Goal: Information Seeking & Learning: Compare options

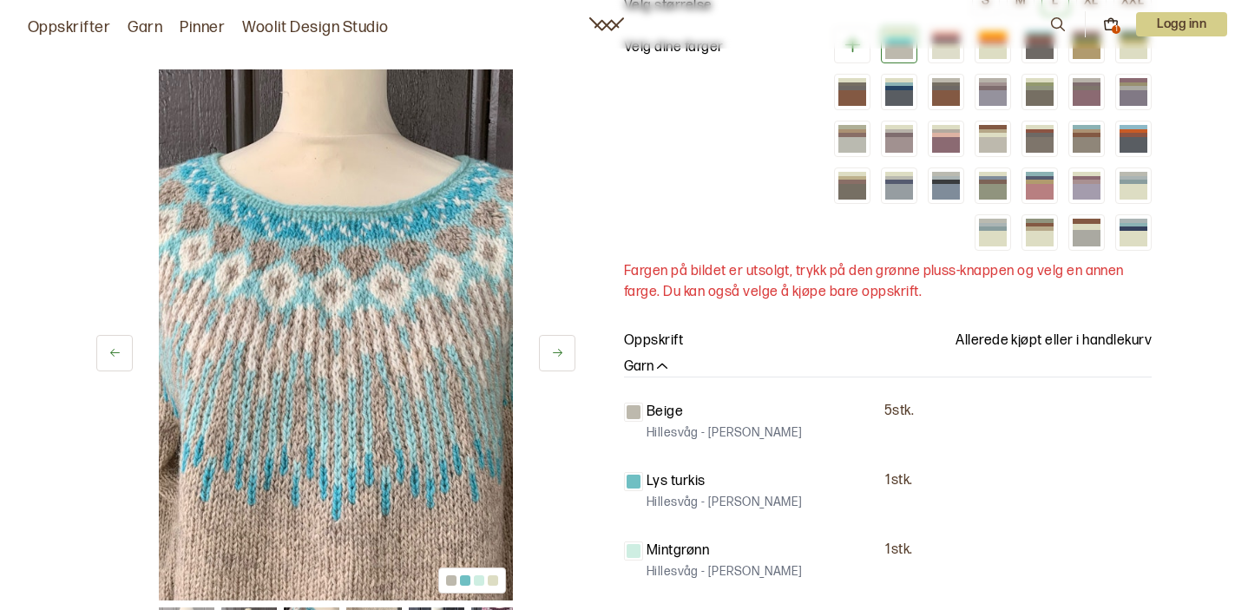
scroll to position [208, 0]
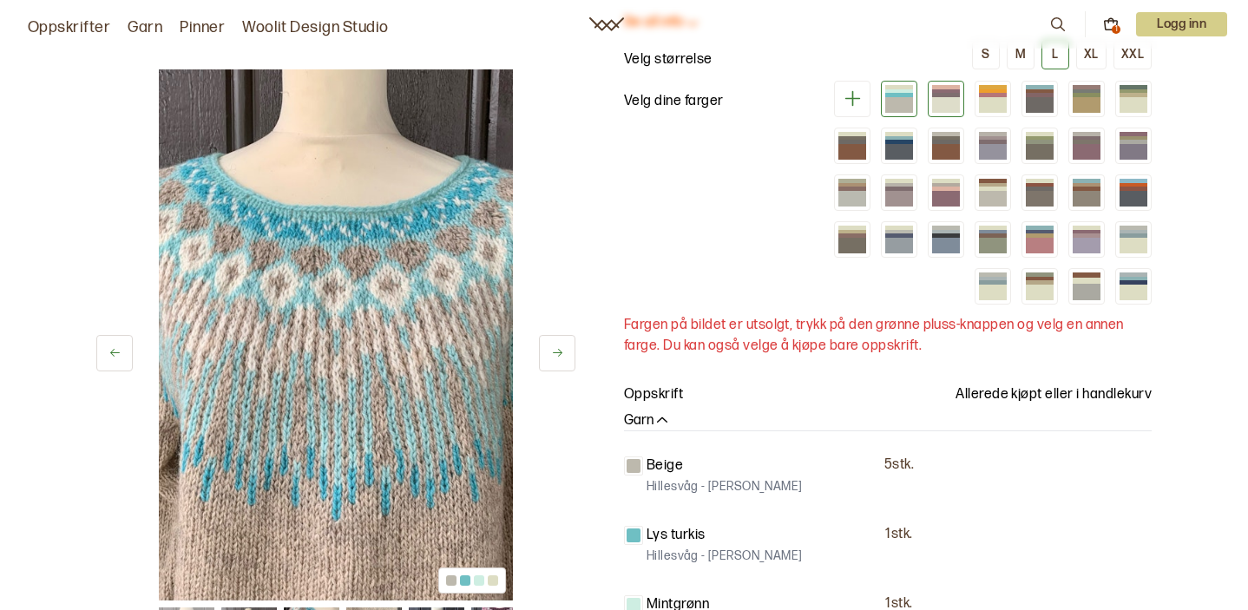
click at [945, 91] on div at bounding box center [946, 91] width 28 height 4
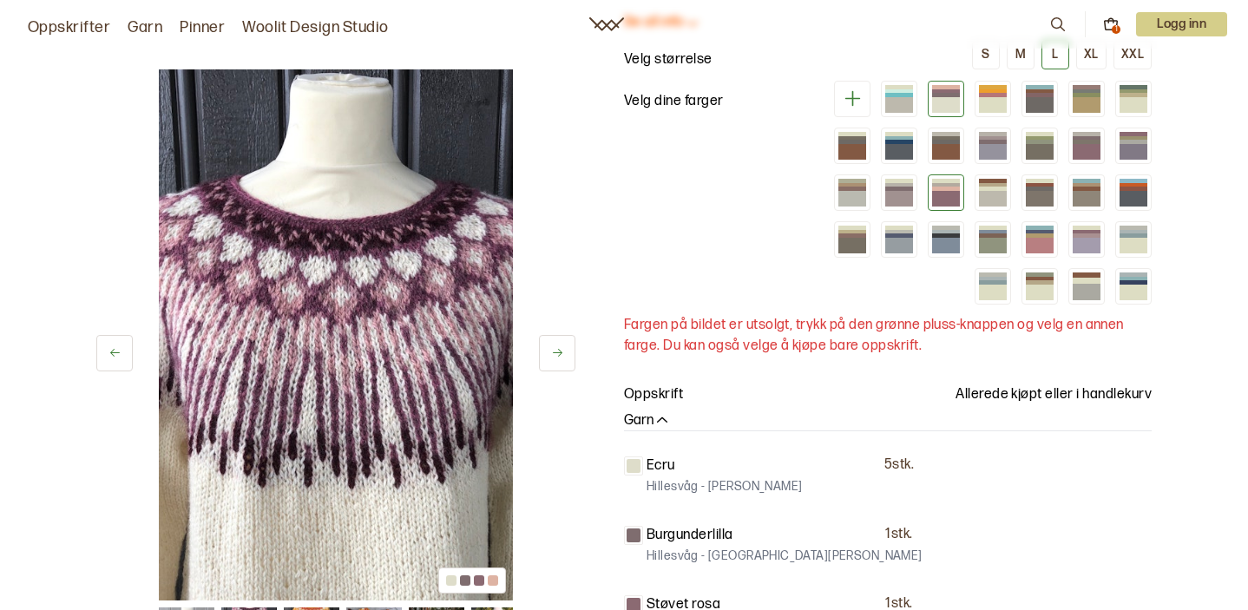
click at [946, 185] on div at bounding box center [946, 185] width 28 height 4
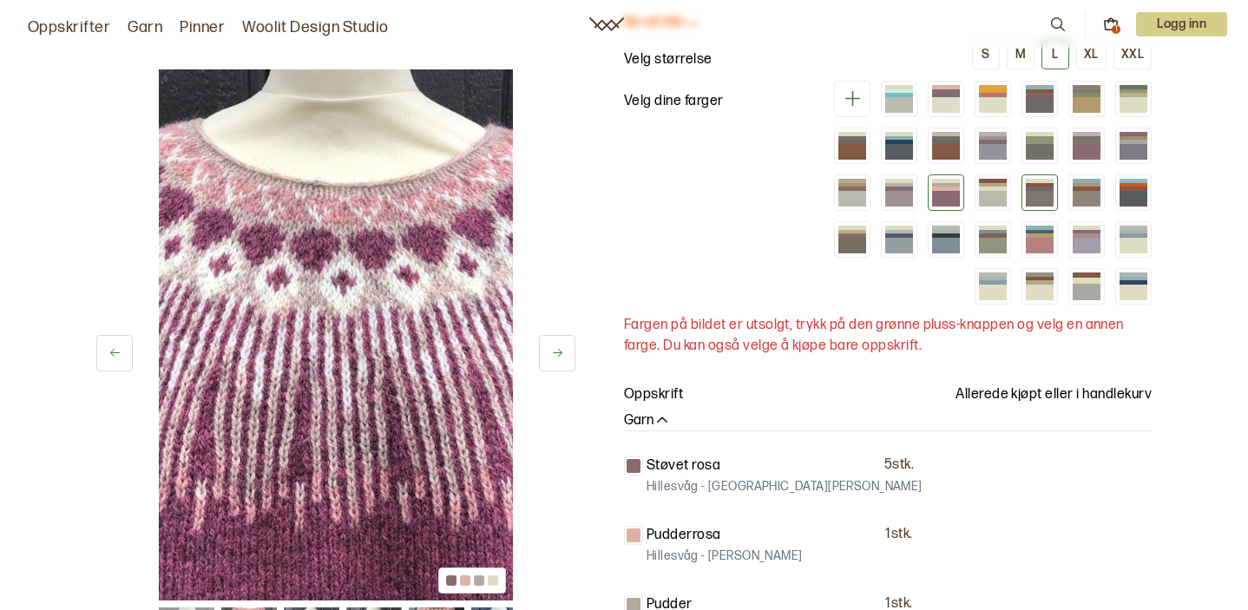
click at [1033, 194] on div at bounding box center [1040, 199] width 28 height 16
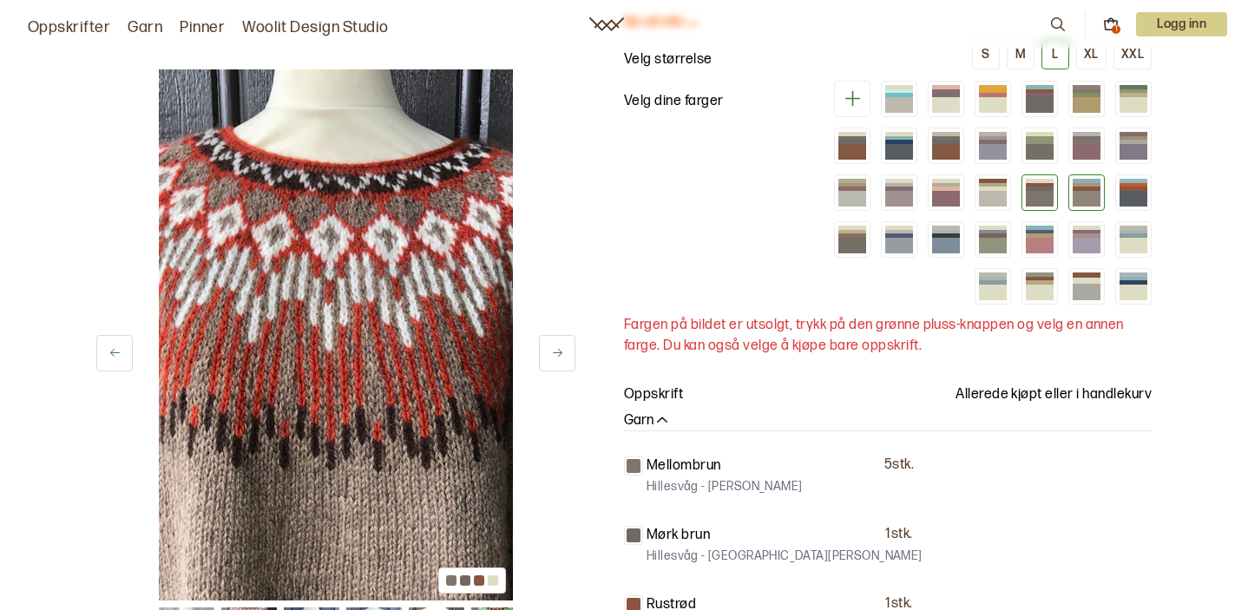
click at [1079, 195] on div at bounding box center [1087, 199] width 28 height 16
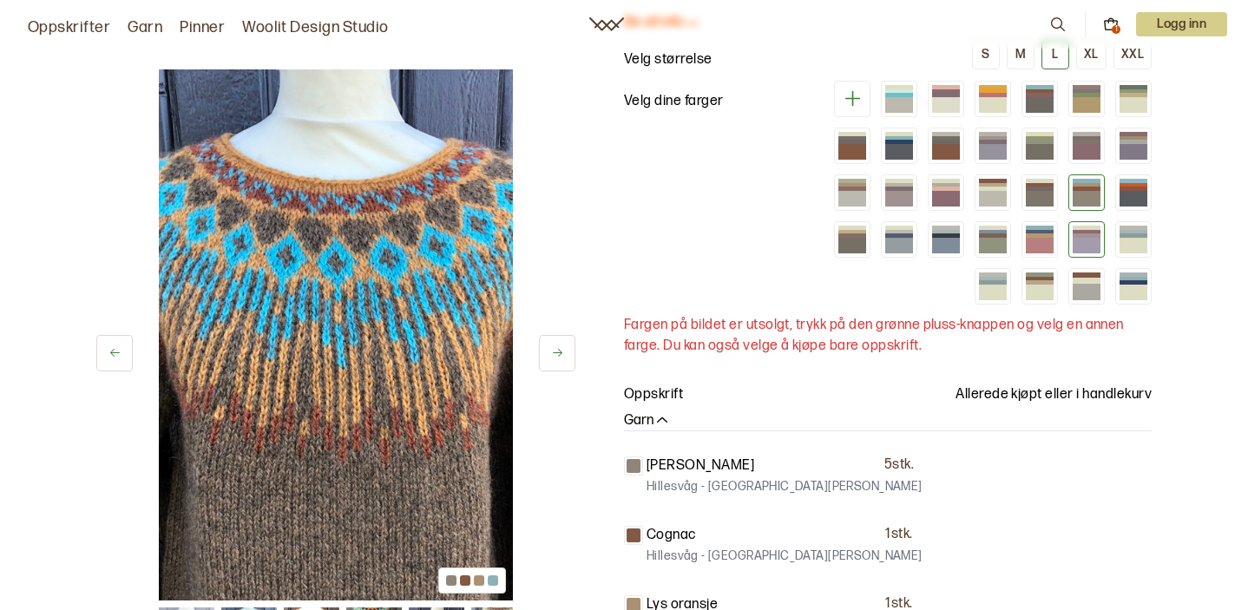
click at [1077, 254] on div at bounding box center [1087, 239] width 36 height 36
click at [1086, 286] on div at bounding box center [1087, 292] width 28 height 16
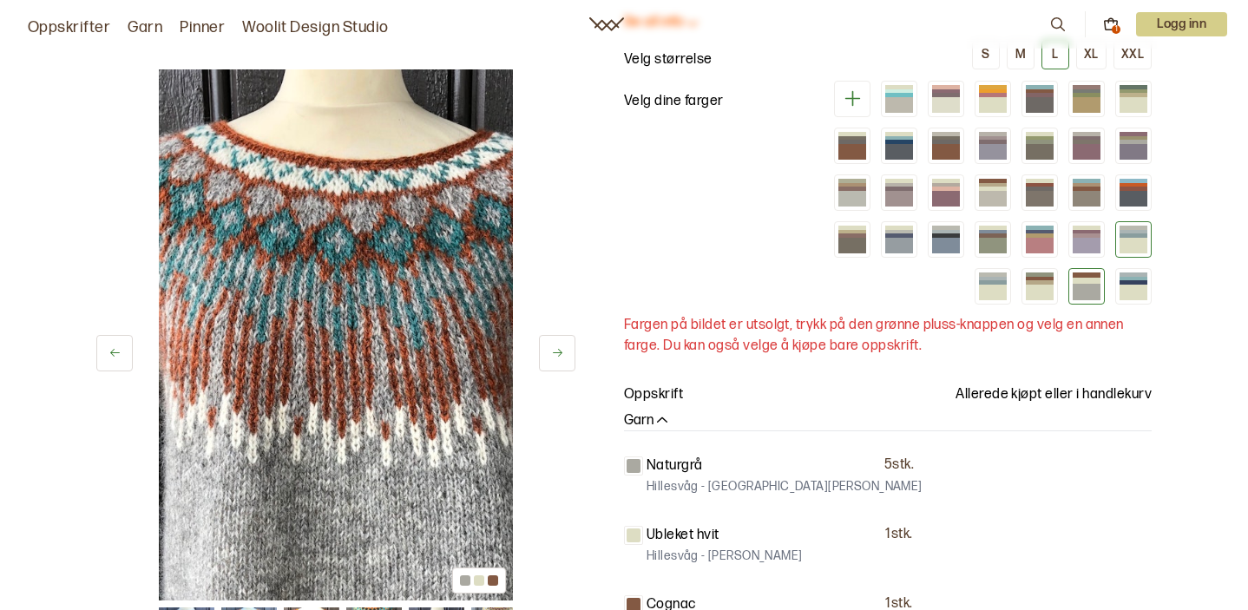
click at [1128, 240] on div at bounding box center [1134, 246] width 28 height 16
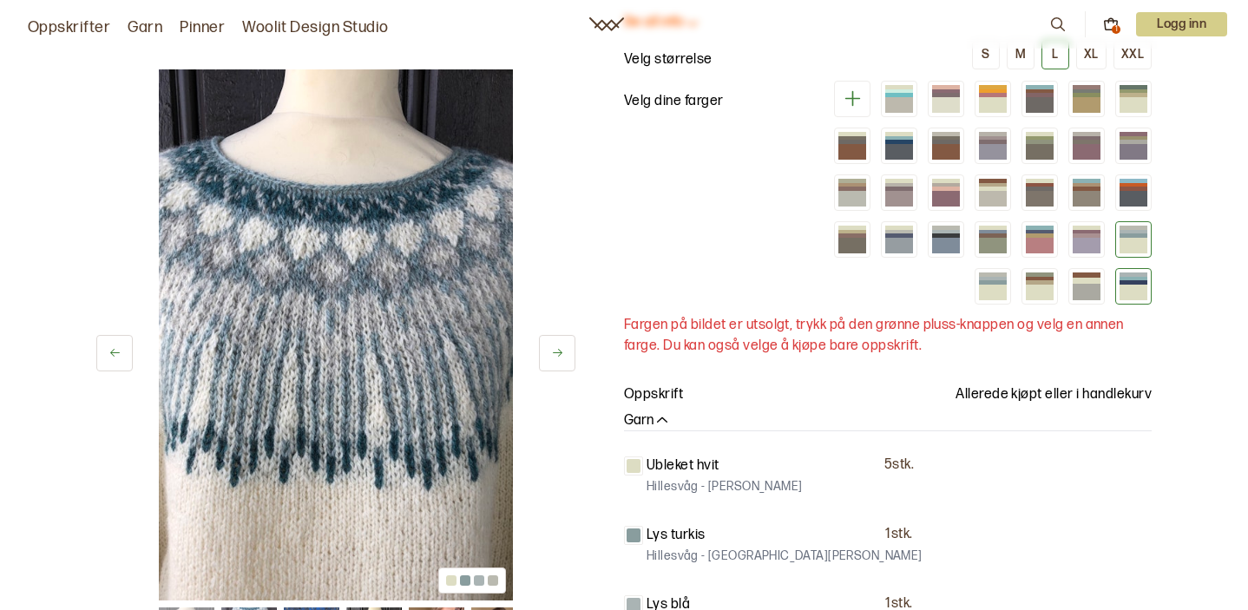
click at [1123, 287] on div at bounding box center [1134, 293] width 28 height 16
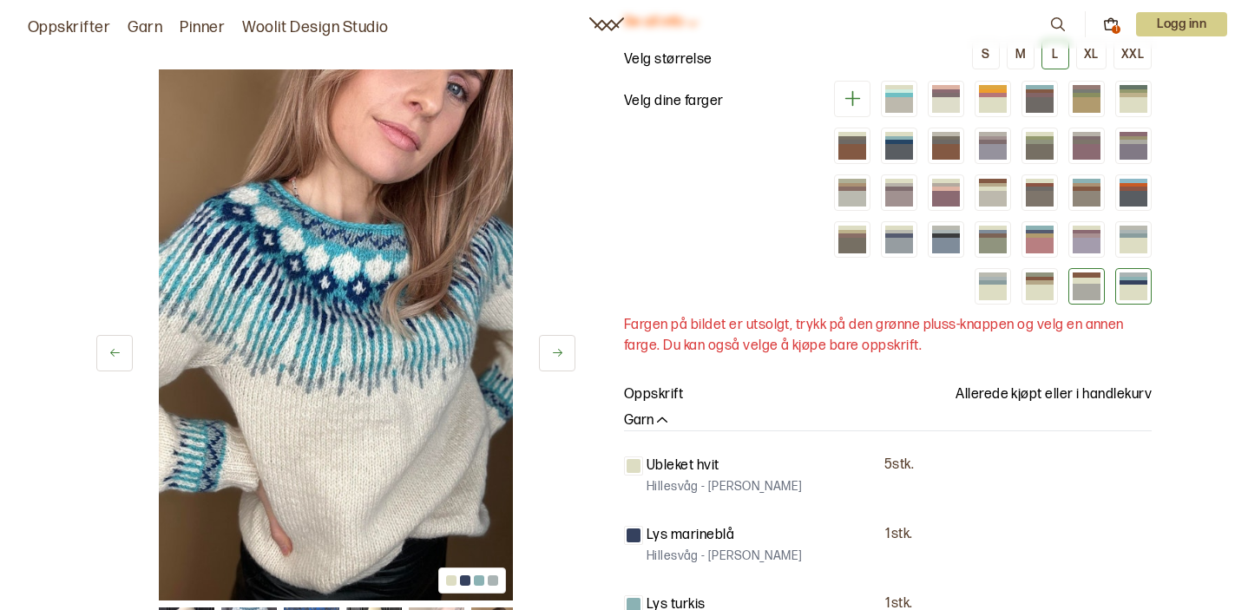
click at [1083, 284] on div at bounding box center [1087, 292] width 28 height 16
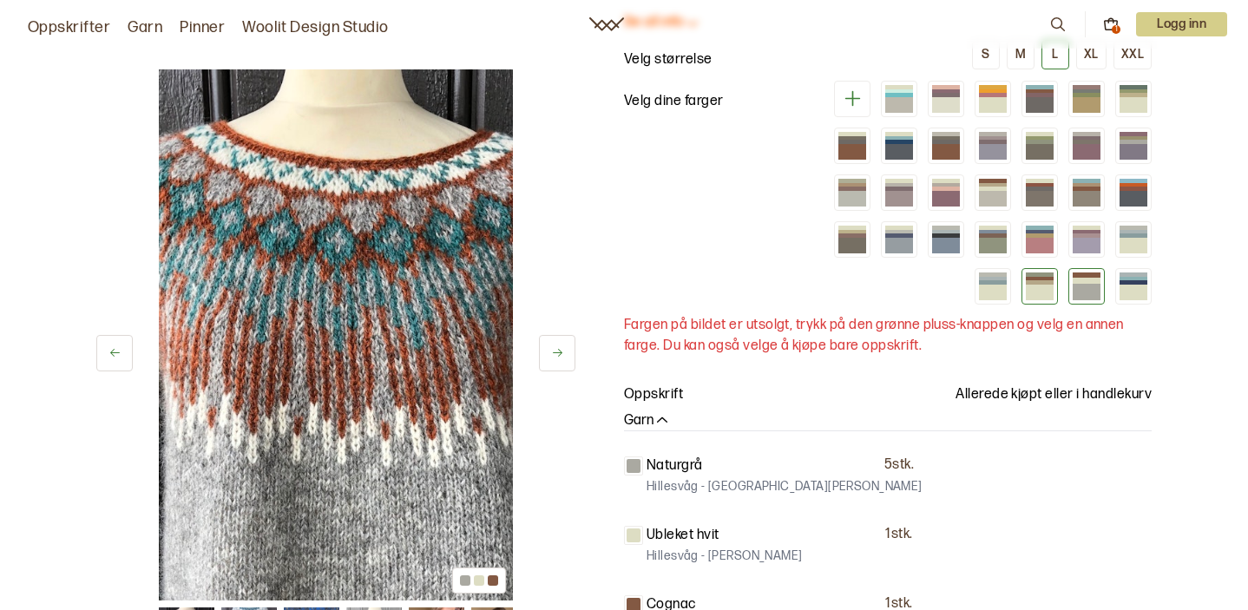
click at [1046, 289] on div at bounding box center [1040, 293] width 28 height 16
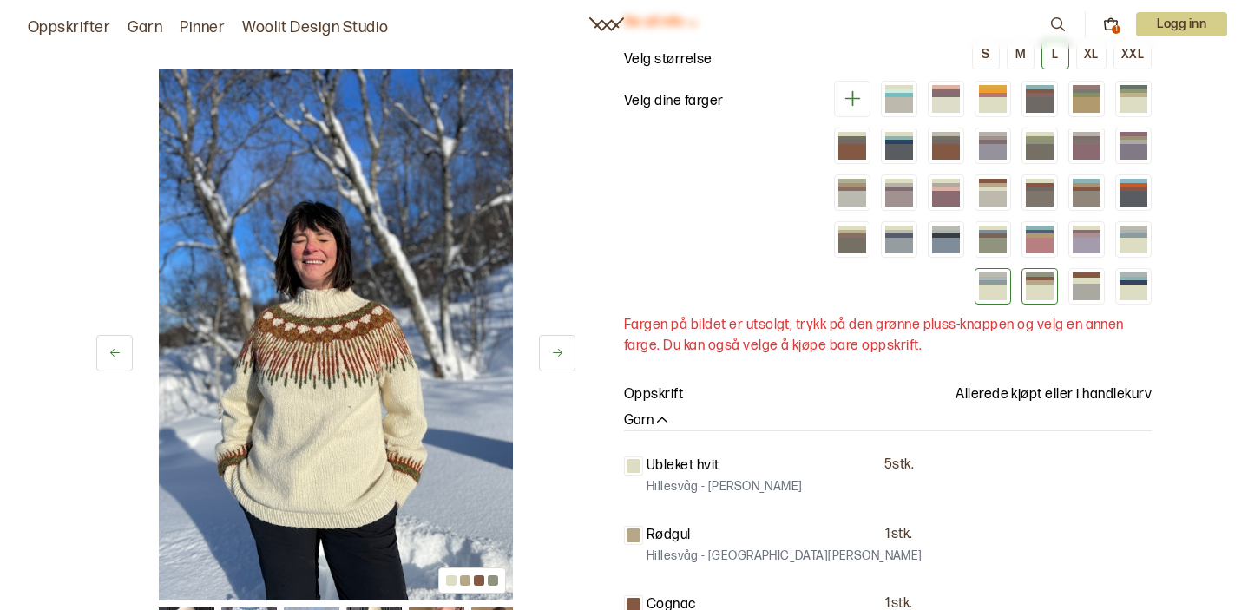
click at [993, 291] on div at bounding box center [993, 293] width 28 height 16
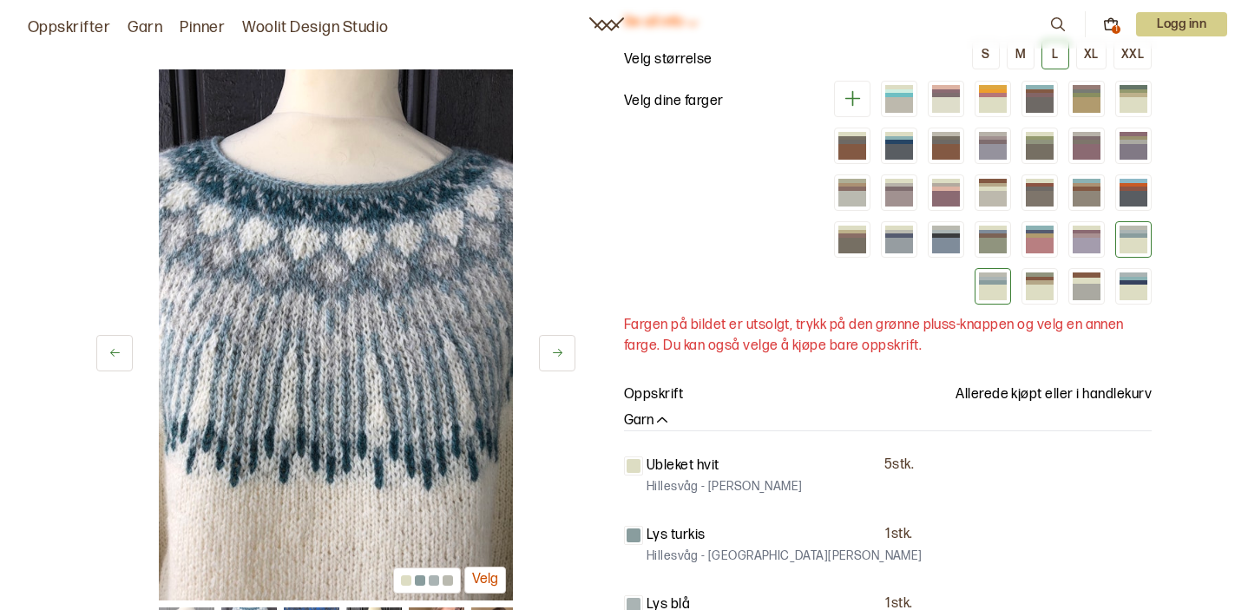
click at [1129, 236] on div at bounding box center [1134, 236] width 28 height 4
click at [1090, 235] on div at bounding box center [1087, 236] width 28 height 4
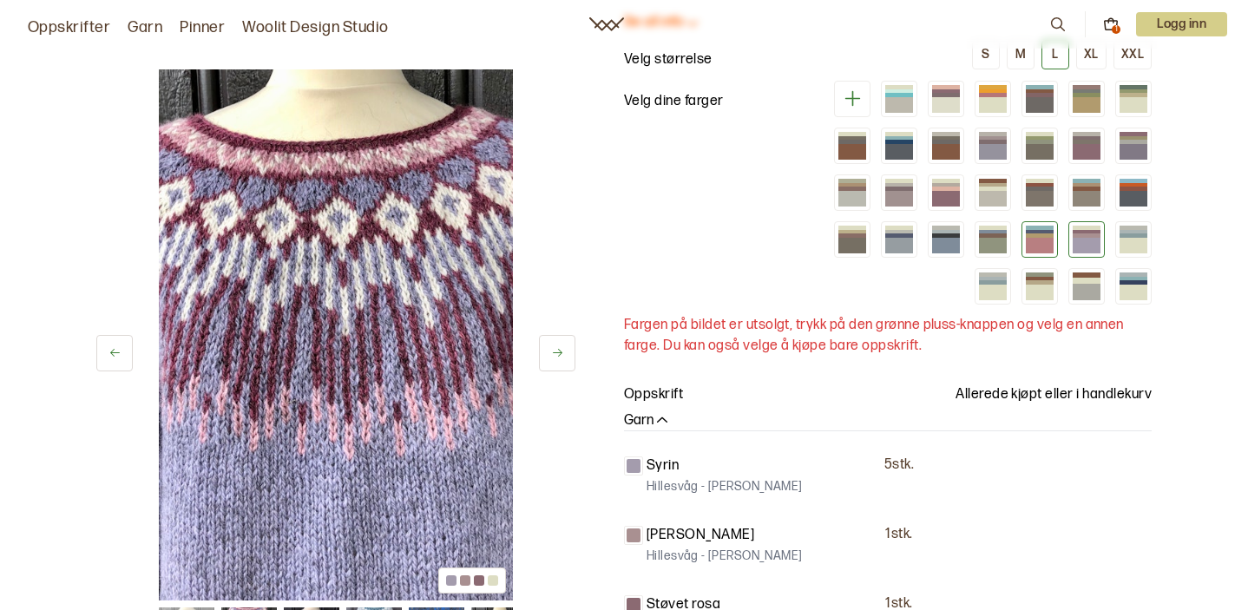
click at [1051, 233] on div at bounding box center [1040, 232] width 28 height 4
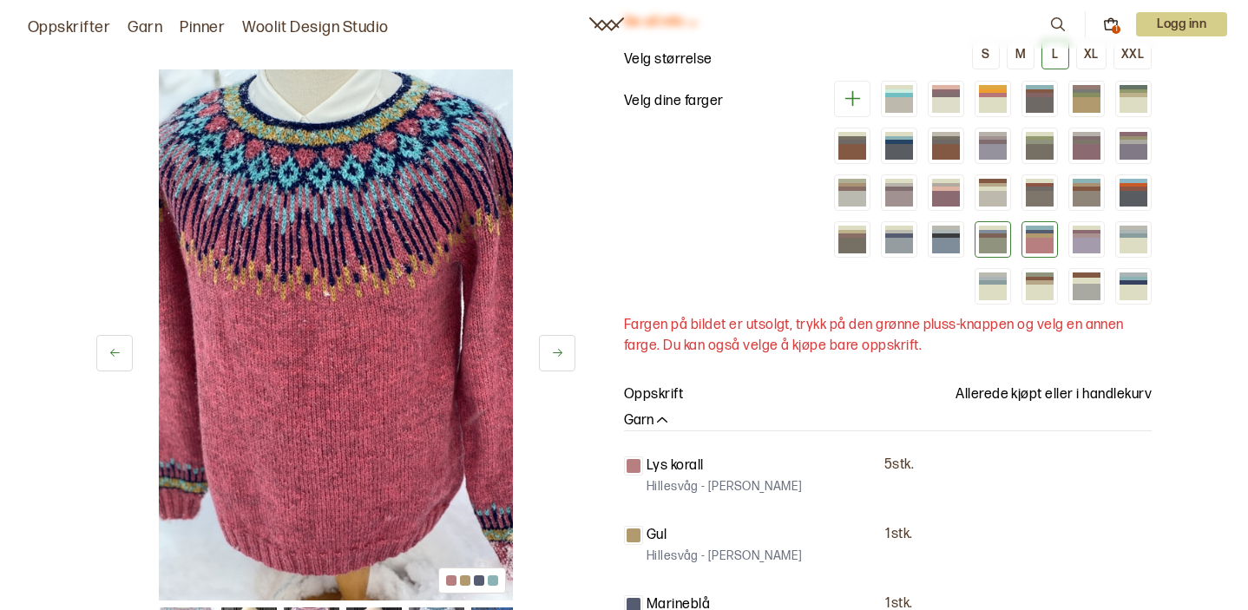
click at [995, 238] on div at bounding box center [993, 246] width 28 height 16
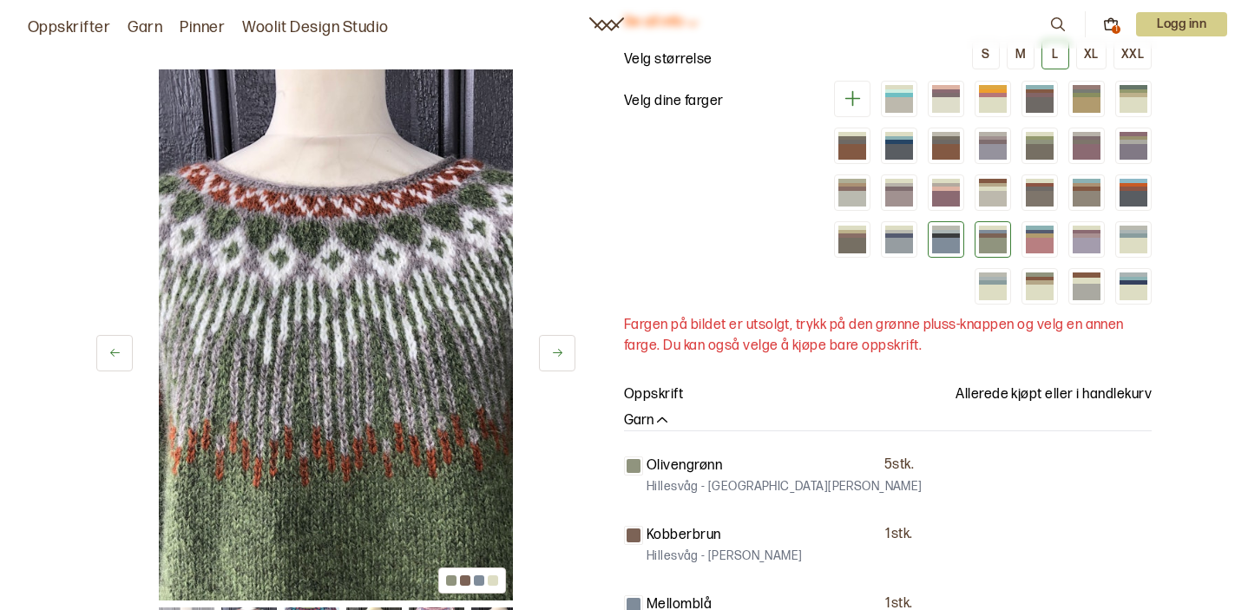
click at [946, 240] on div at bounding box center [946, 246] width 28 height 16
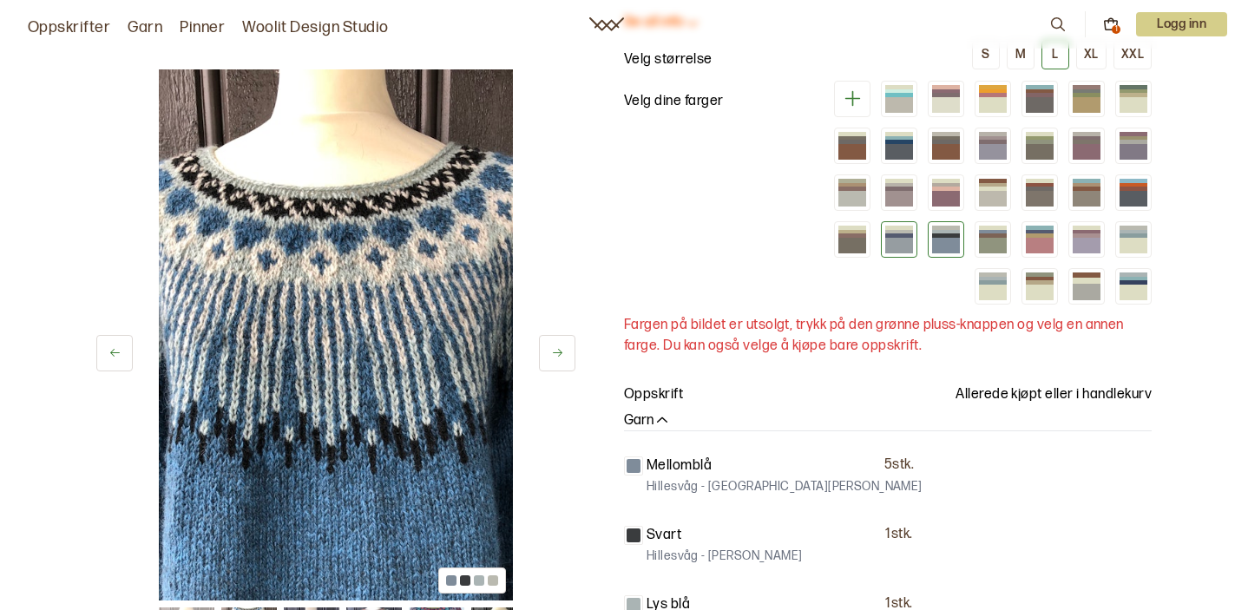
click at [897, 241] on div at bounding box center [899, 246] width 28 height 16
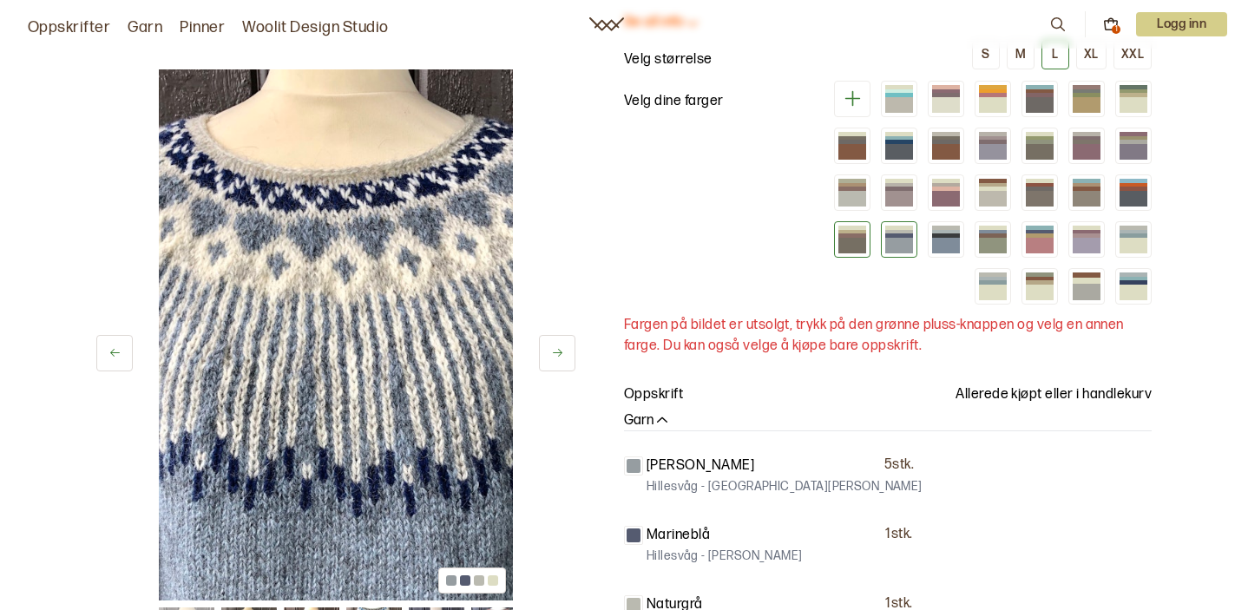
click at [850, 243] on div at bounding box center [853, 246] width 28 height 16
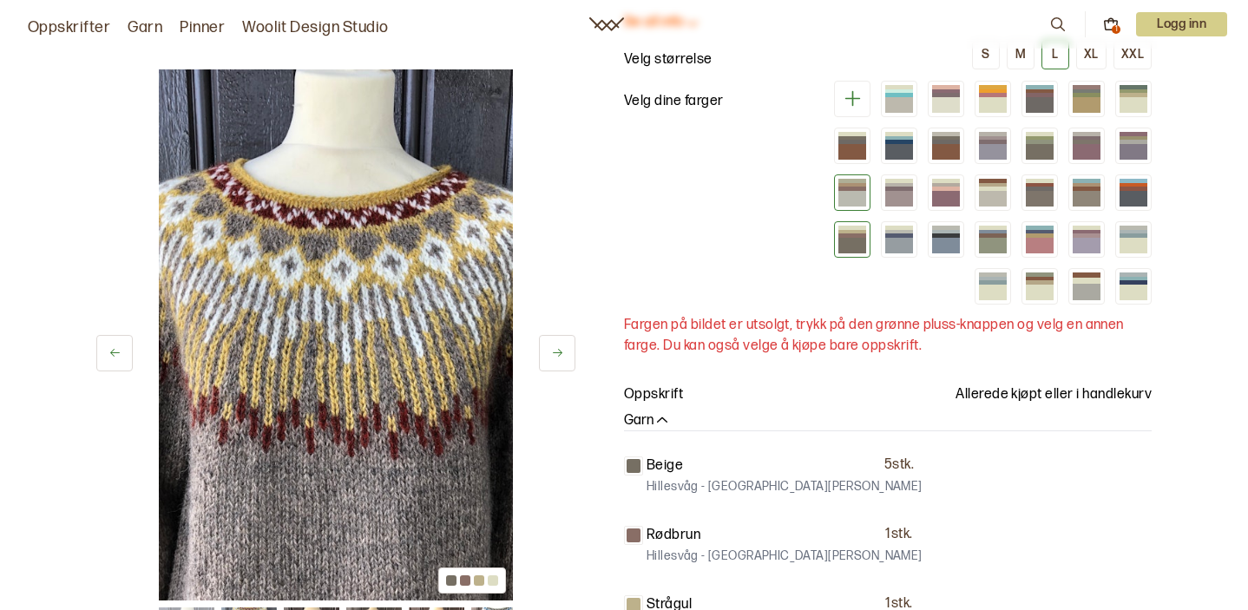
click at [848, 185] on div at bounding box center [853, 185] width 28 height 4
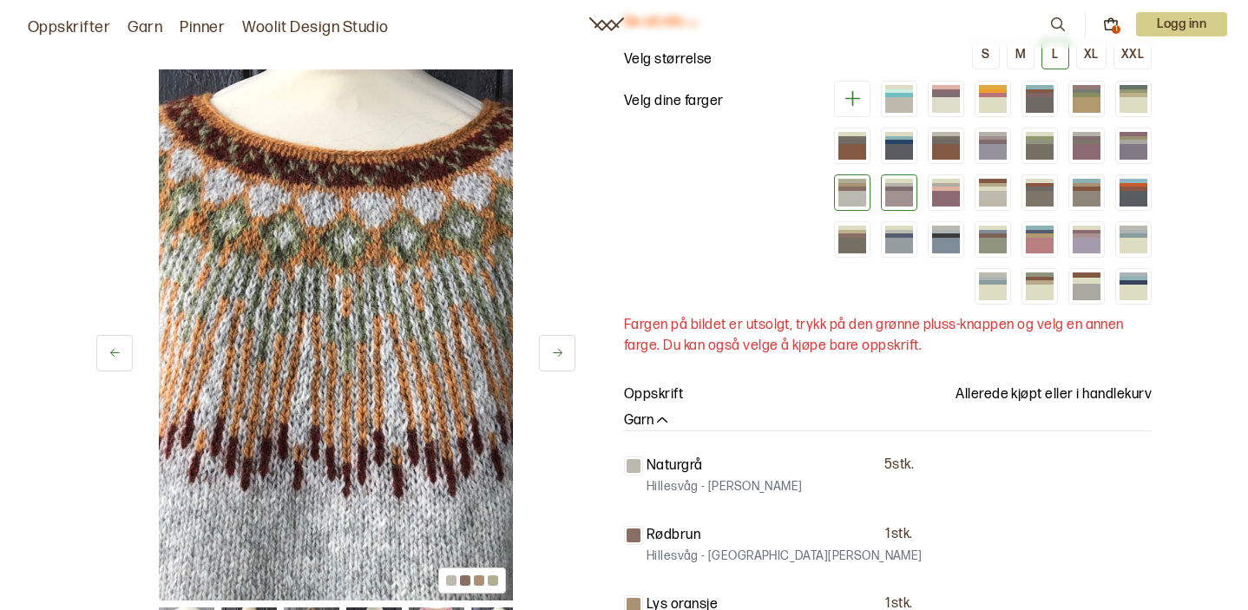
click at [906, 197] on div at bounding box center [899, 199] width 28 height 16
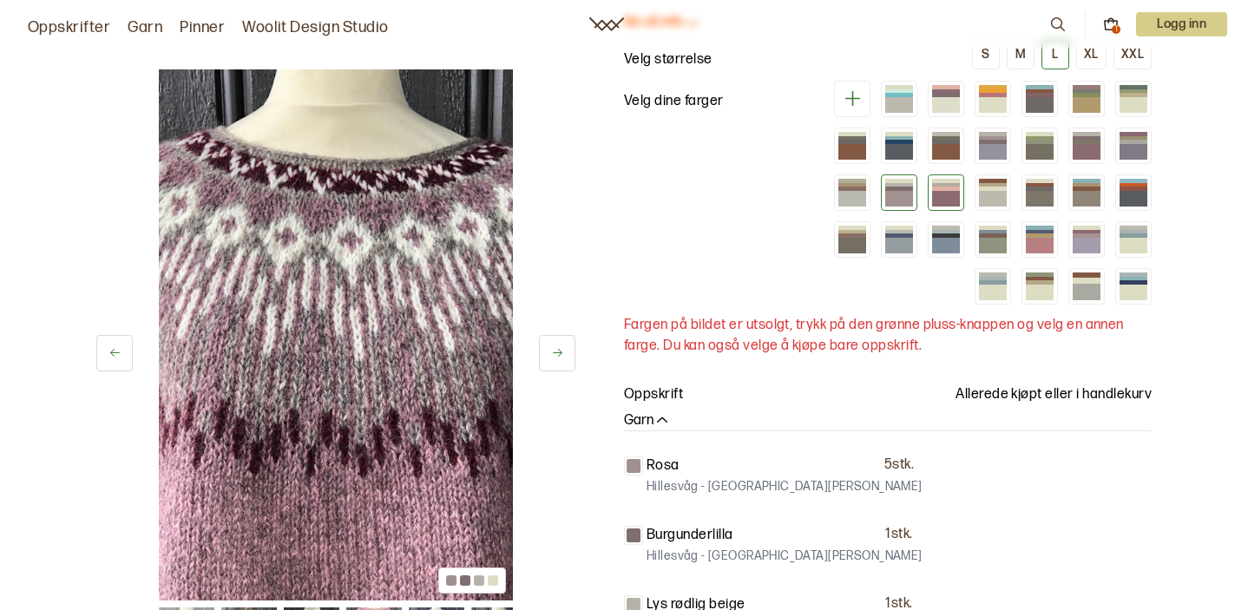
click at [943, 198] on div at bounding box center [946, 199] width 28 height 16
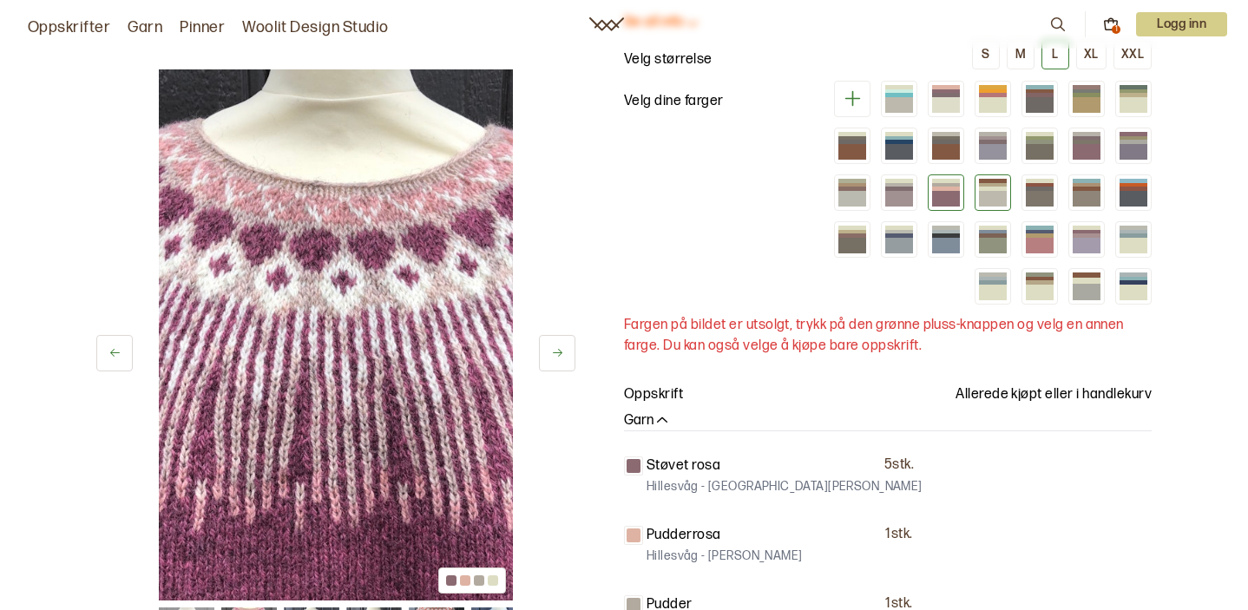
click at [989, 198] on div at bounding box center [993, 199] width 28 height 16
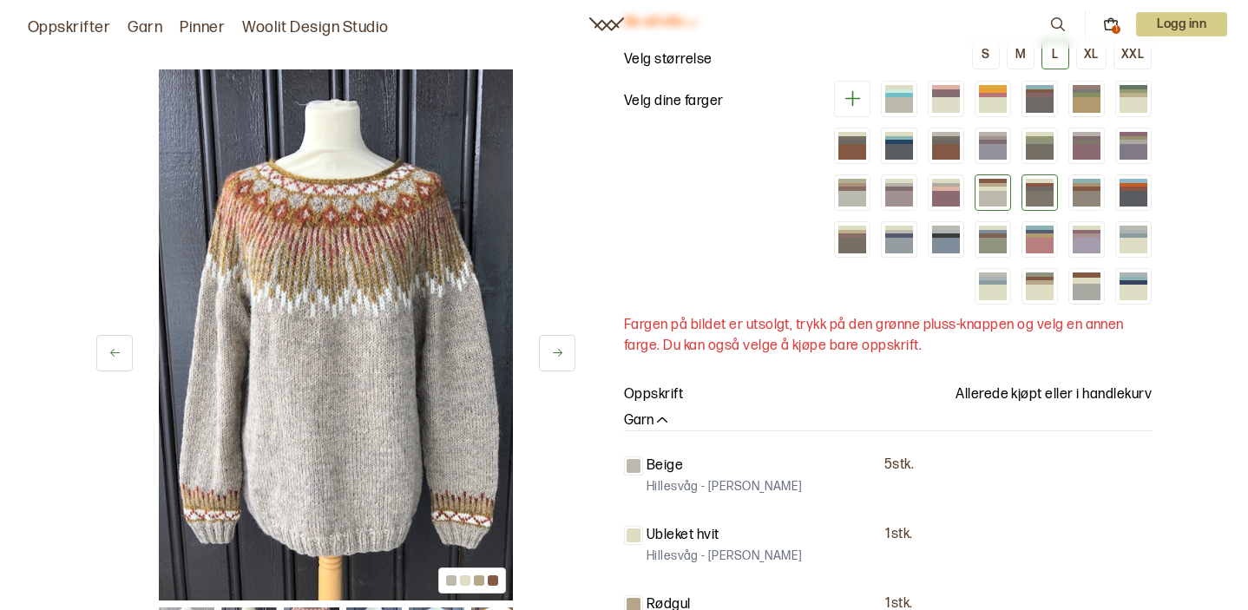
click at [1038, 199] on div at bounding box center [1040, 199] width 28 height 16
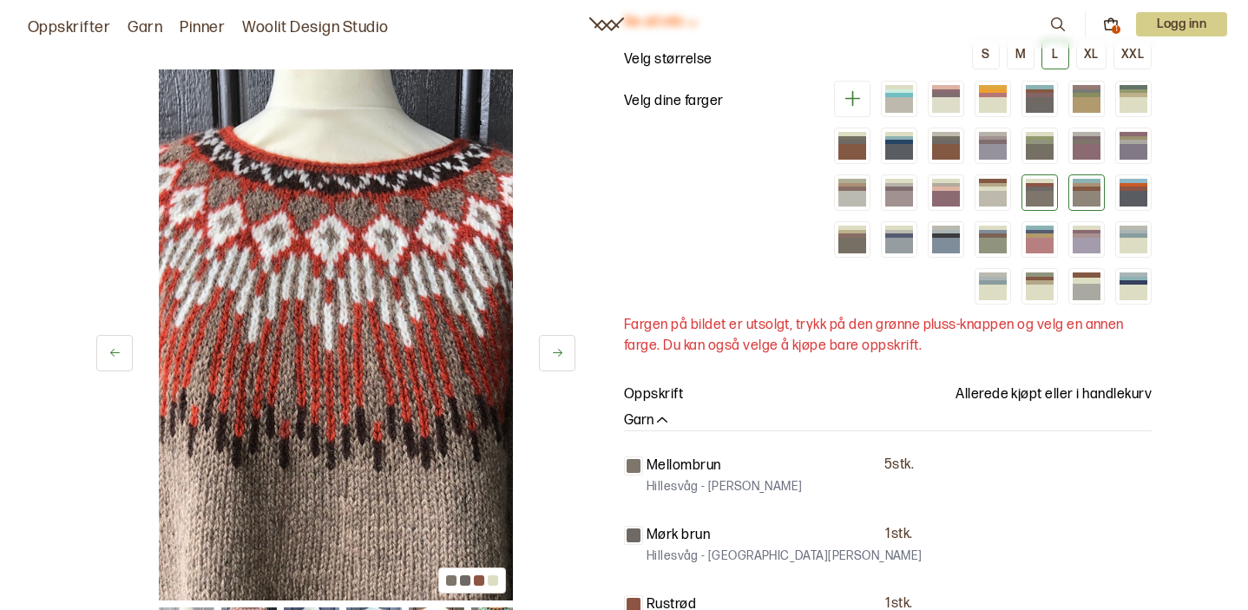
click at [1093, 201] on div at bounding box center [1087, 199] width 28 height 16
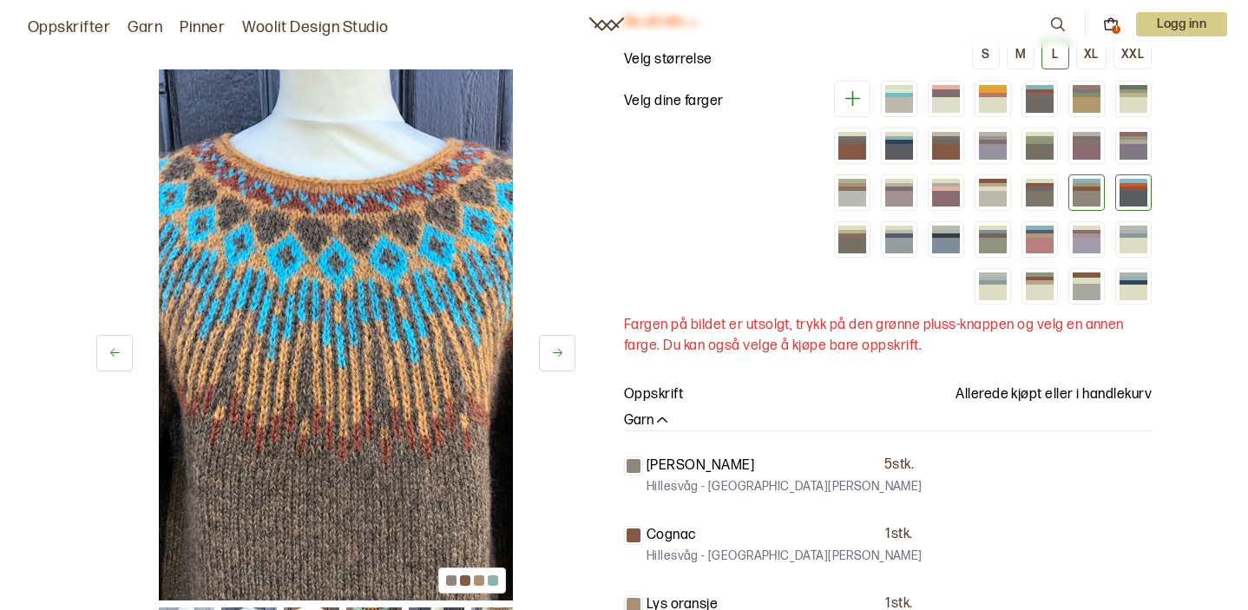
click at [1133, 201] on div at bounding box center [1134, 199] width 28 height 16
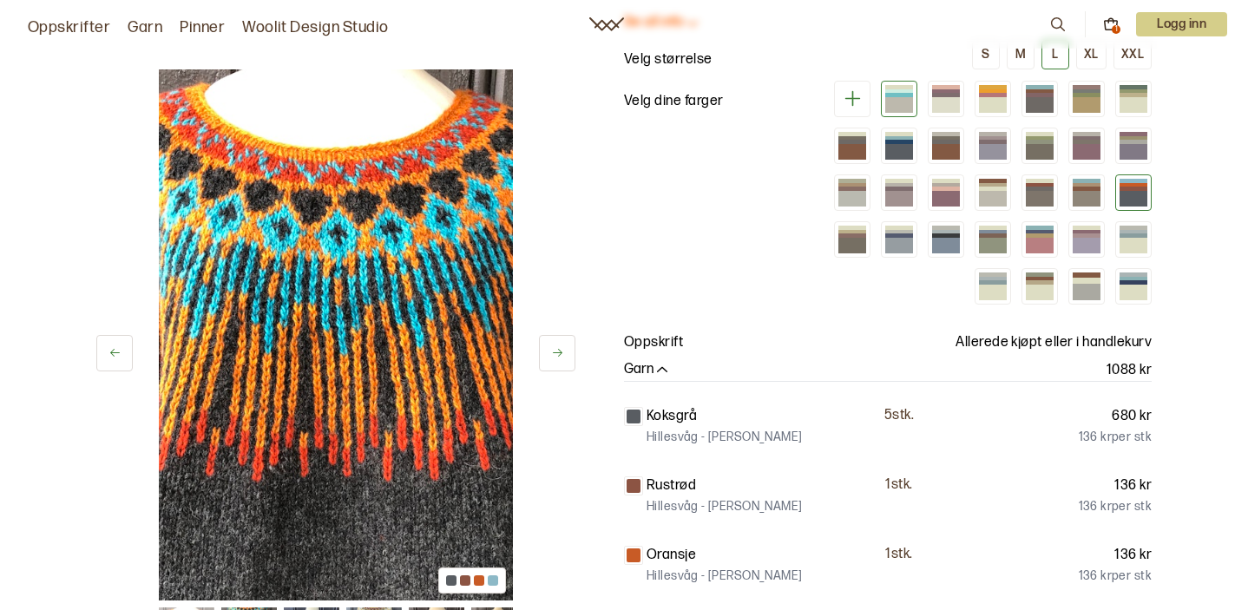
click at [903, 102] on div at bounding box center [899, 105] width 28 height 16
